Goal: Find specific page/section: Find specific page/section

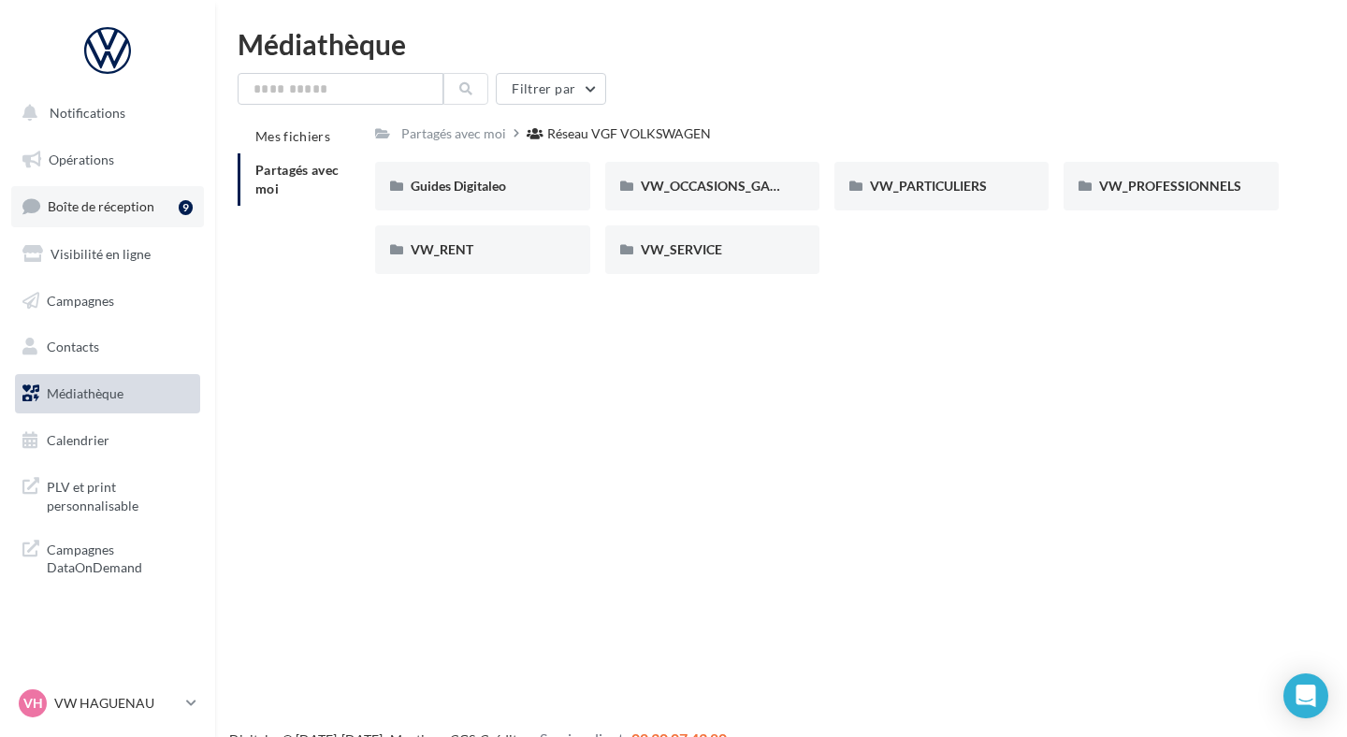
click at [168, 196] on link "Boîte de réception 9" at bounding box center [107, 206] width 193 height 40
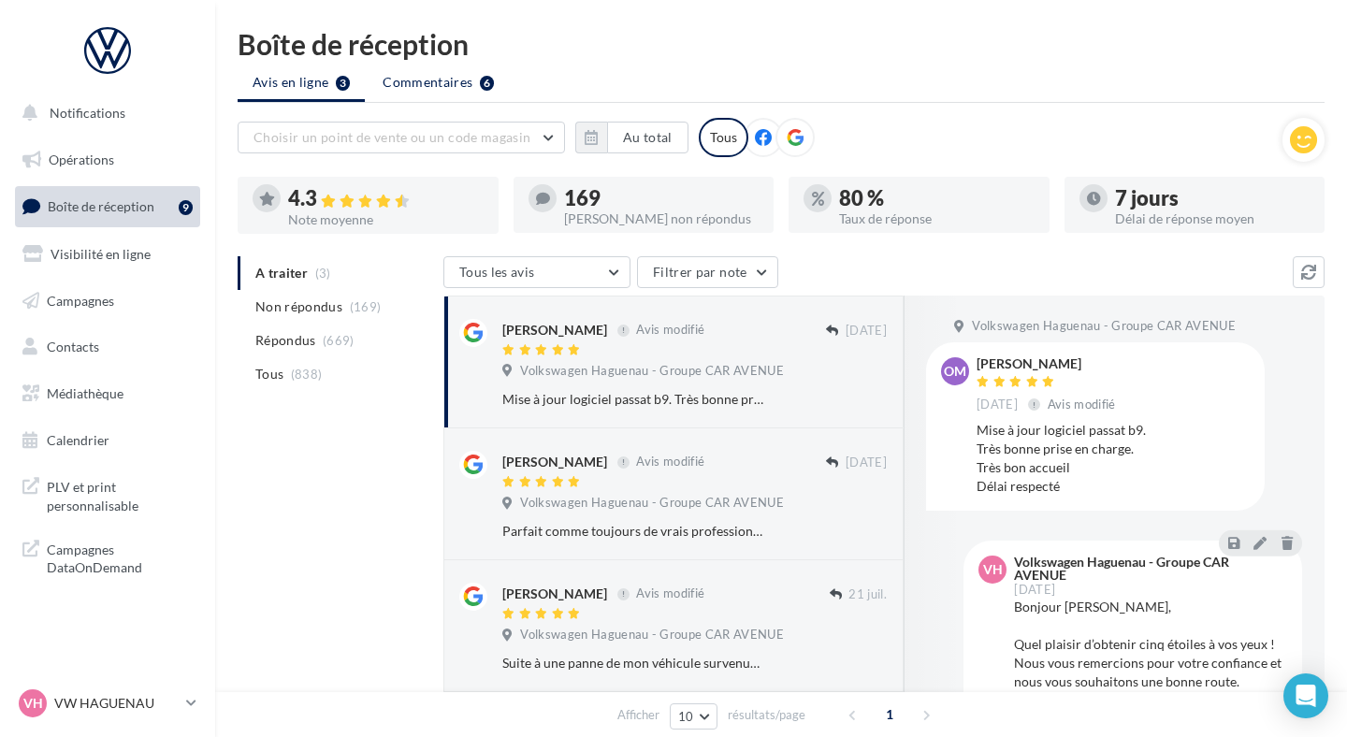
click at [408, 92] on li "Commentaires 6" at bounding box center [438, 82] width 141 height 34
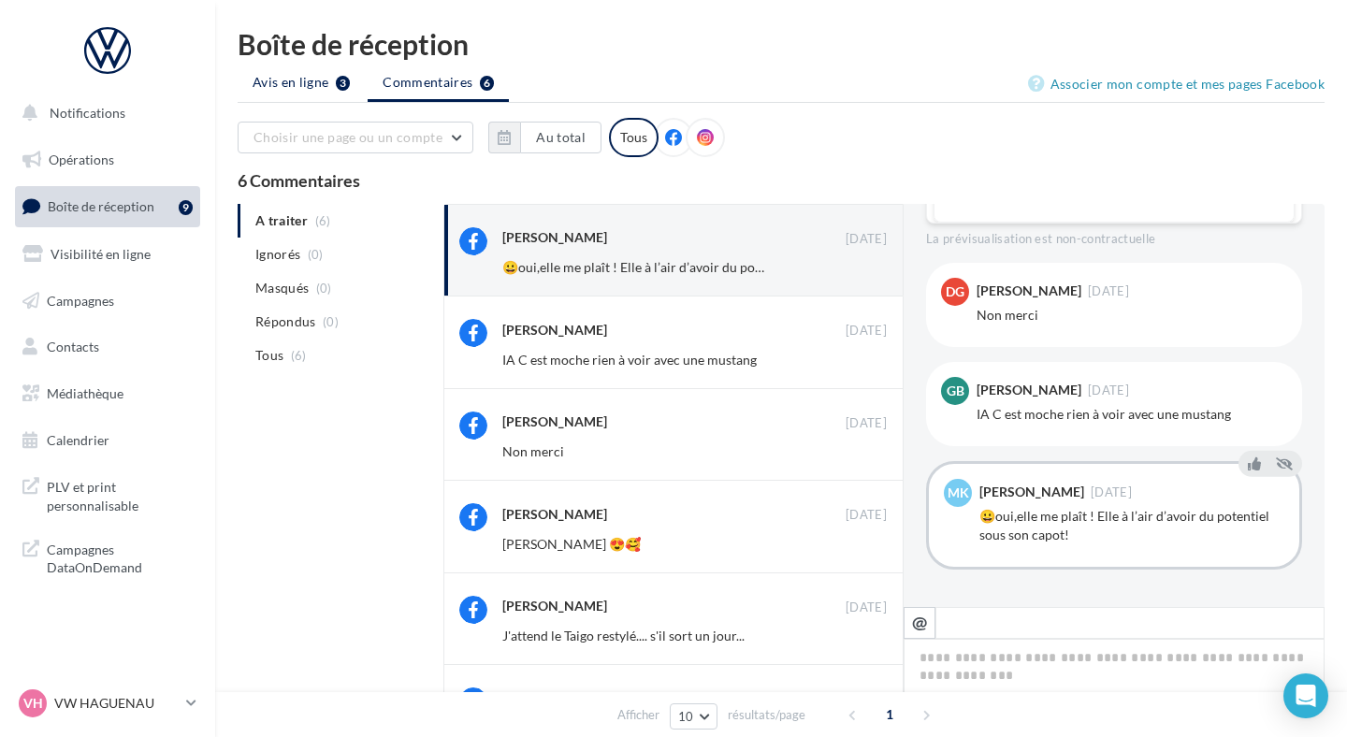
click at [321, 95] on li "Avis en ligne 3" at bounding box center [301, 82] width 127 height 34
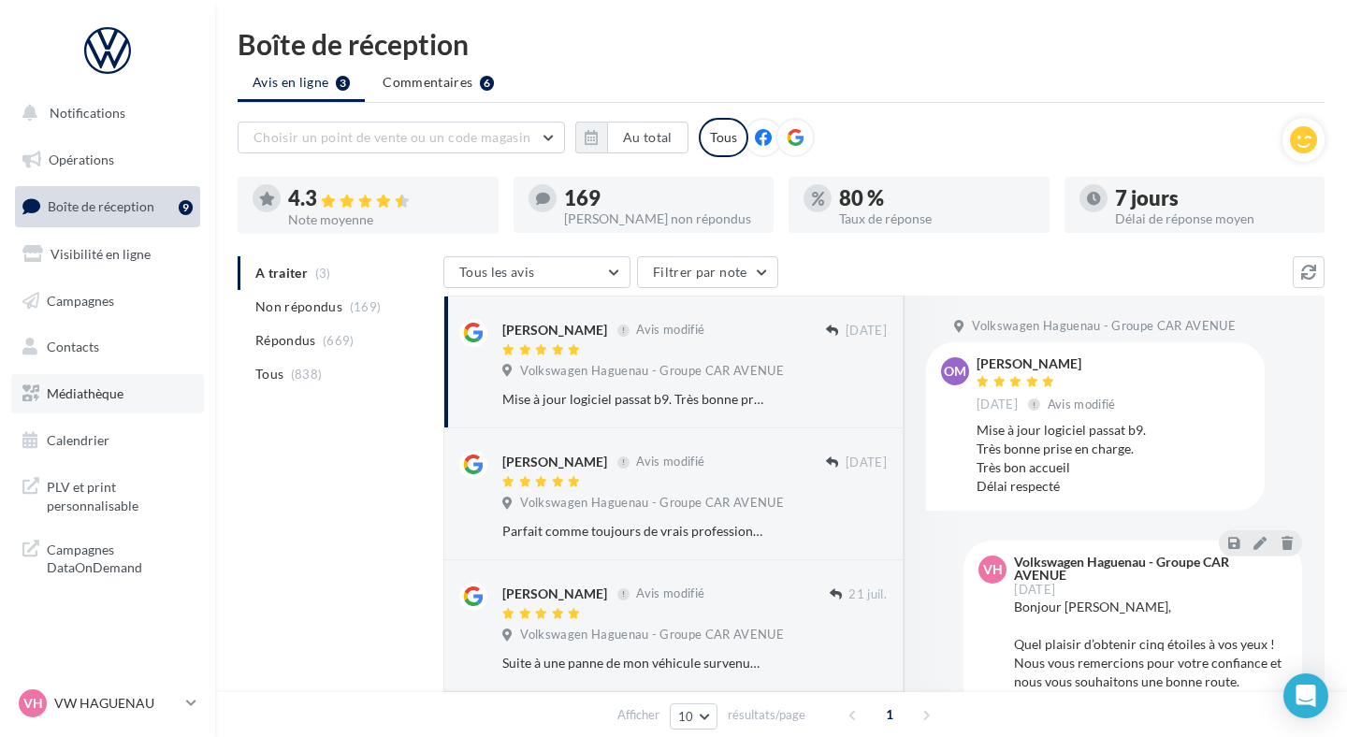
click at [136, 395] on link "Médiathèque" at bounding box center [107, 393] width 193 height 39
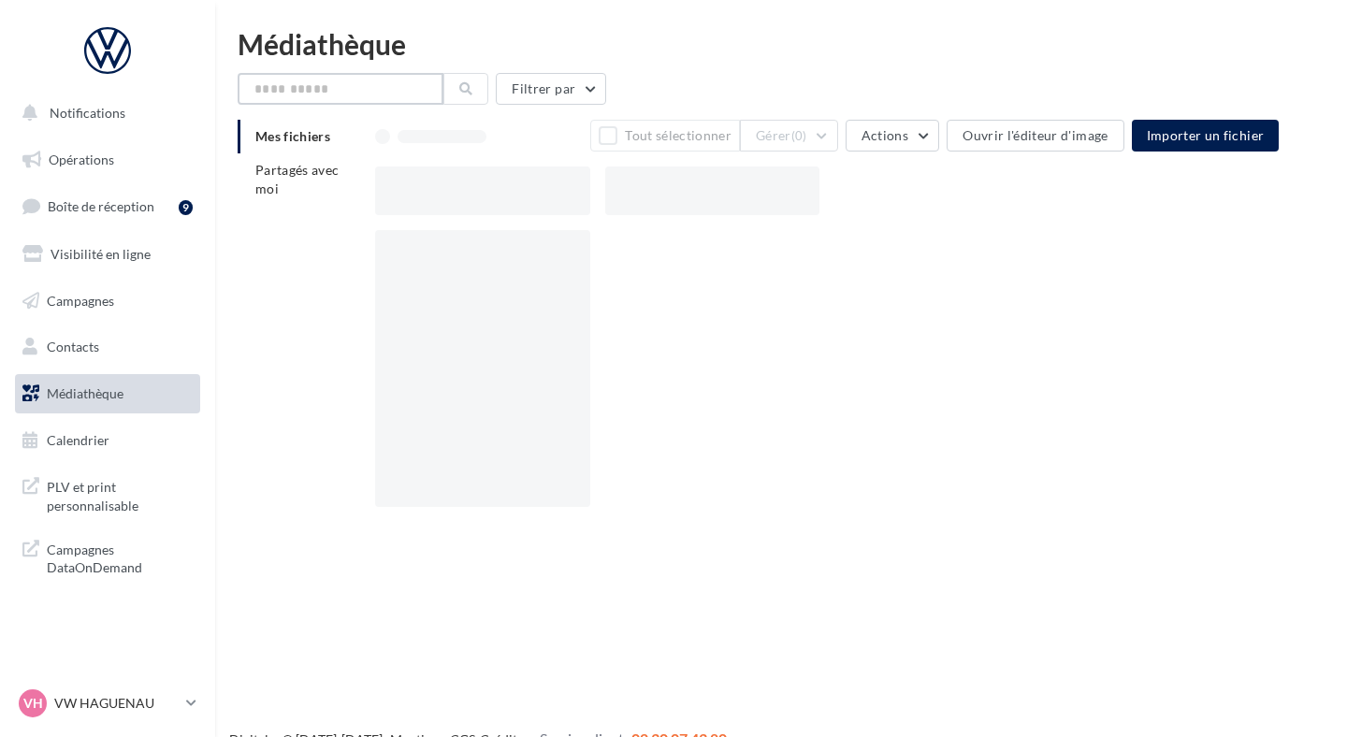
drag, startPoint x: 0, startPoint y: 0, endPoint x: 364, endPoint y: 86, distance: 373.9
click at [364, 86] on input "text" at bounding box center [341, 89] width 206 height 32
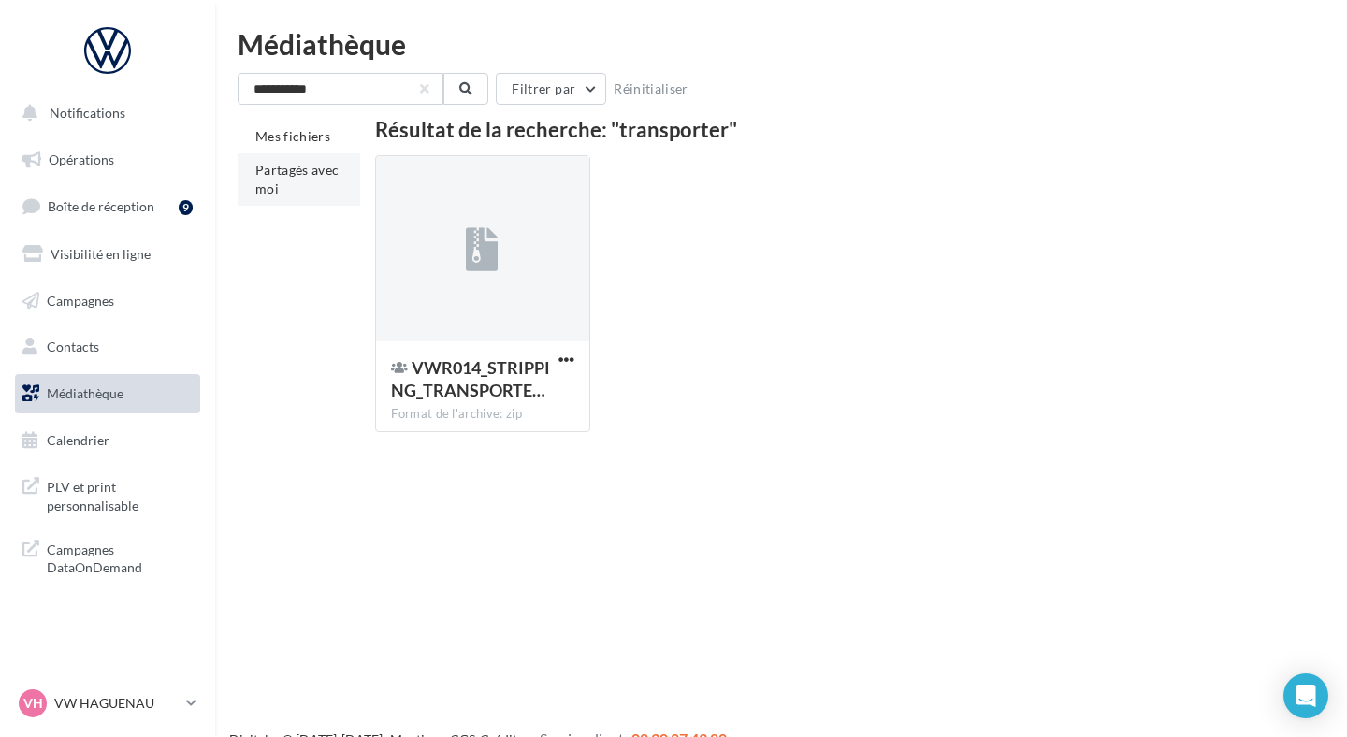
click at [317, 175] on span "Partagés avec moi" at bounding box center [297, 179] width 84 height 35
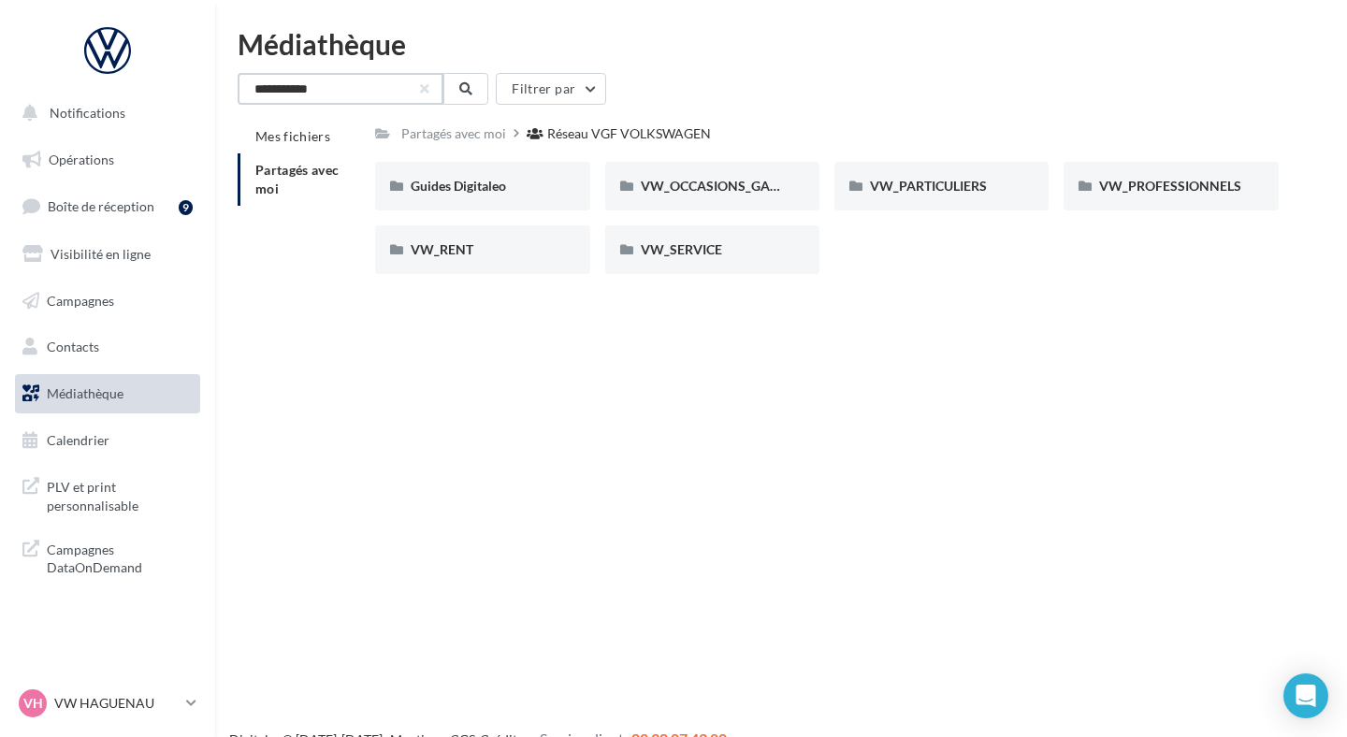
click at [332, 89] on input "**********" at bounding box center [341, 89] width 206 height 32
type input "*"
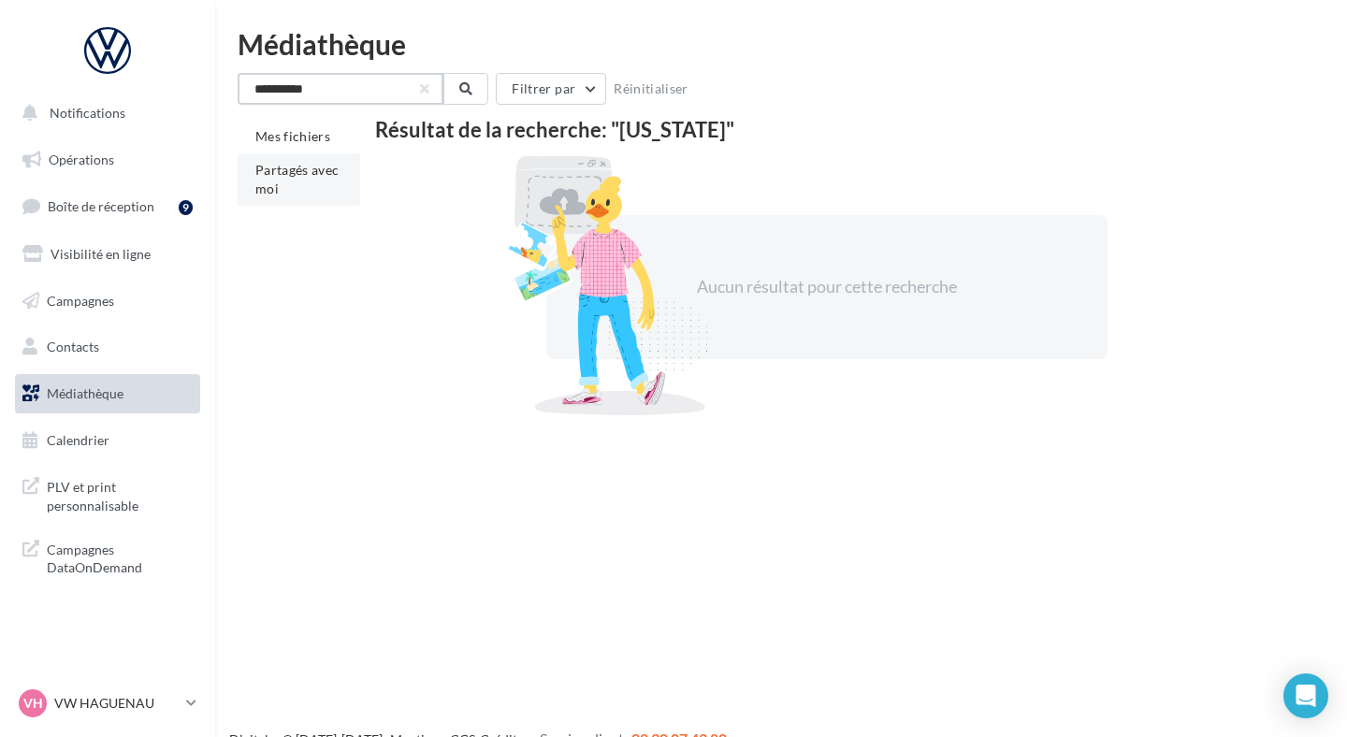
type input "**********"
click at [282, 168] on span "Partagés avec moi" at bounding box center [297, 179] width 84 height 35
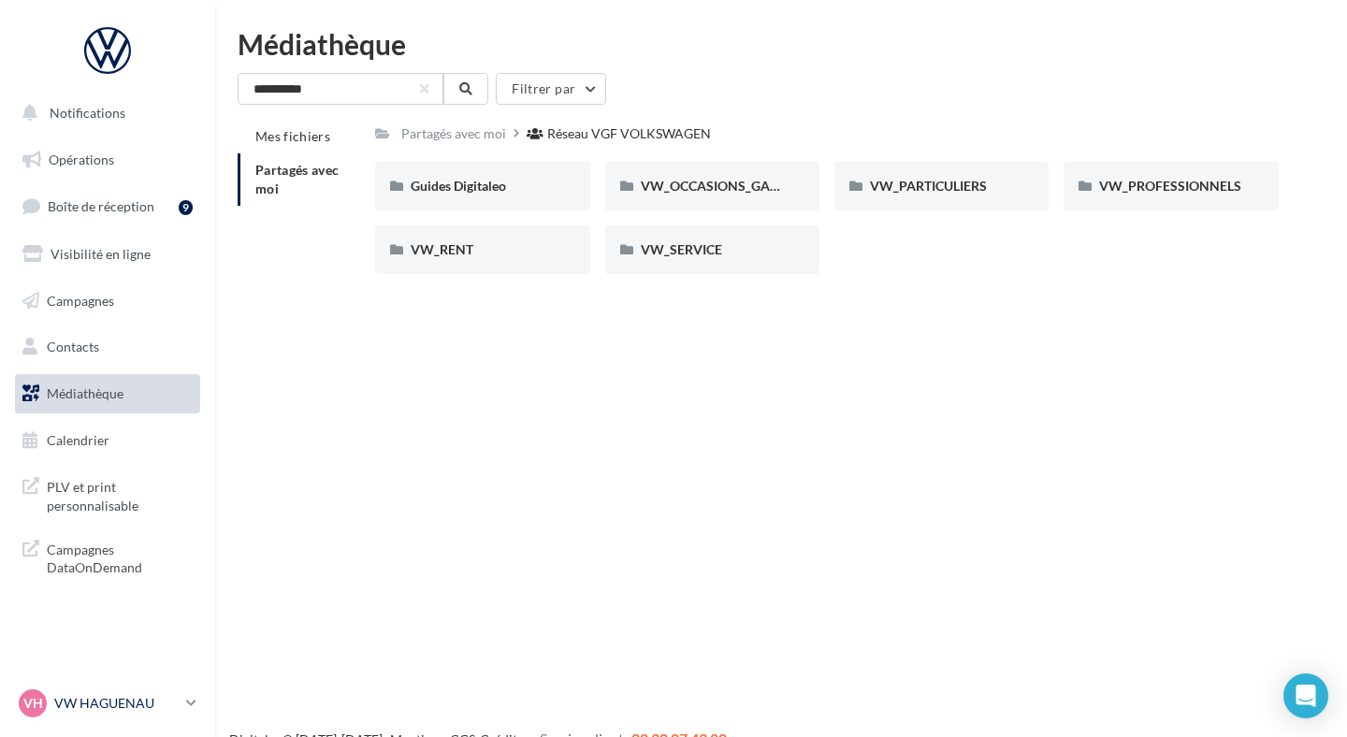
click at [80, 700] on p "VW HAGUENAU" at bounding box center [116, 703] width 124 height 19
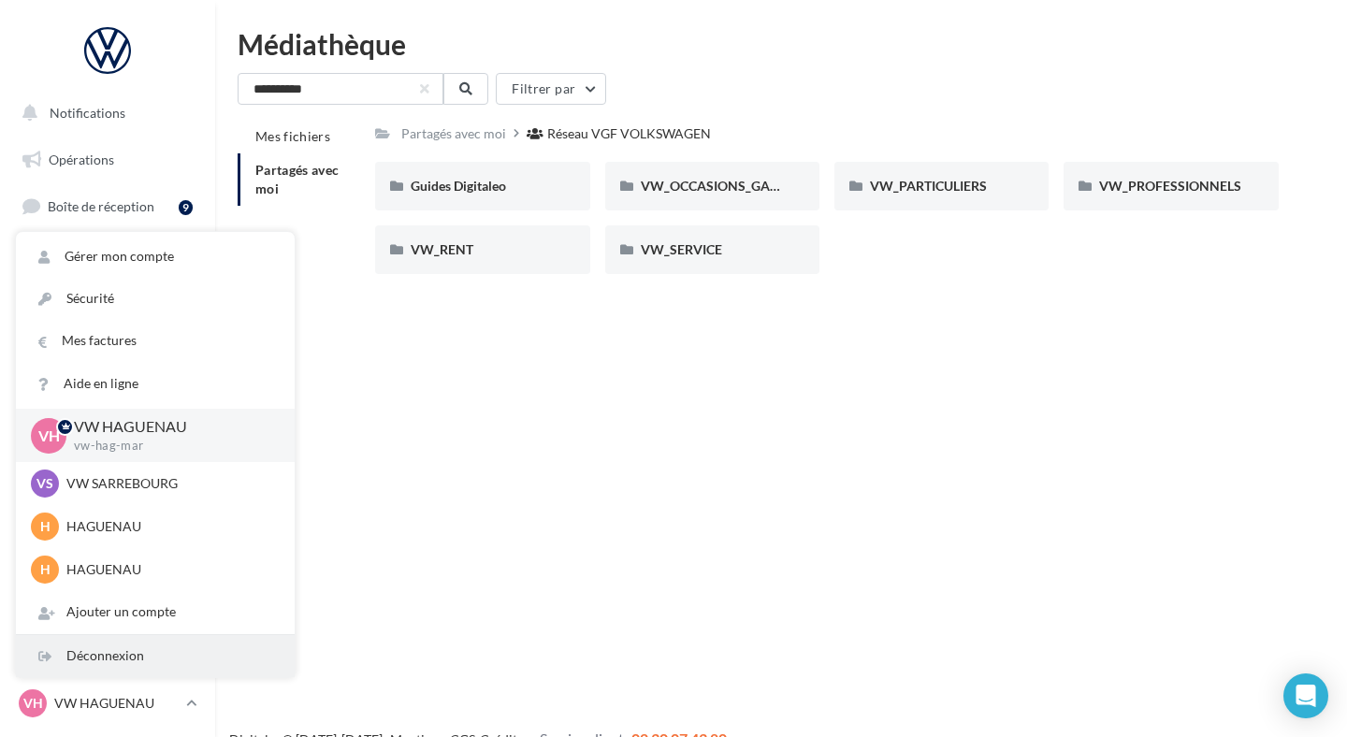
click at [130, 638] on div "Déconnexion" at bounding box center [155, 656] width 279 height 42
